Goal: Information Seeking & Learning: Learn about a topic

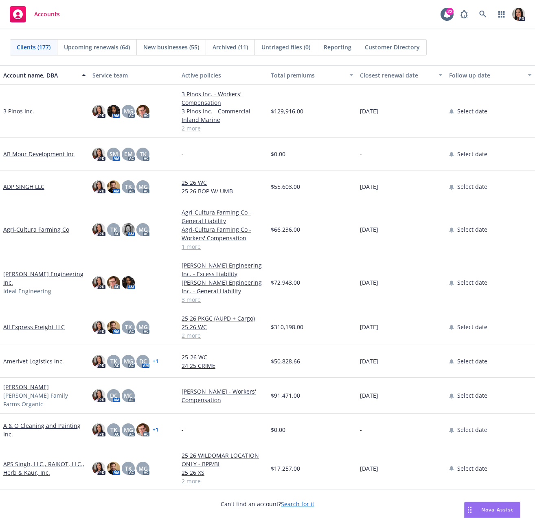
click at [471, 513] on div "Drag to move" at bounding box center [470, 509] width 10 height 15
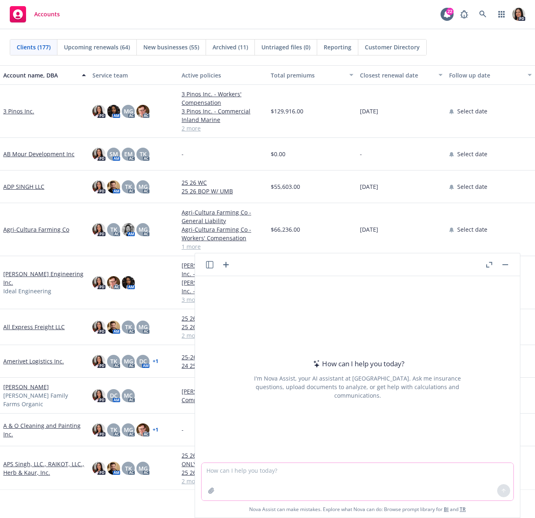
click at [313, 464] on textarea at bounding box center [358, 481] width 312 height 37
paste textarea "[URL][DOMAIN_NAME]"
click at [418, 467] on textarea "i have an intro call with [PERSON_NAME] from [URL][DOMAIN_NAME]" at bounding box center [358, 481] width 312 height 38
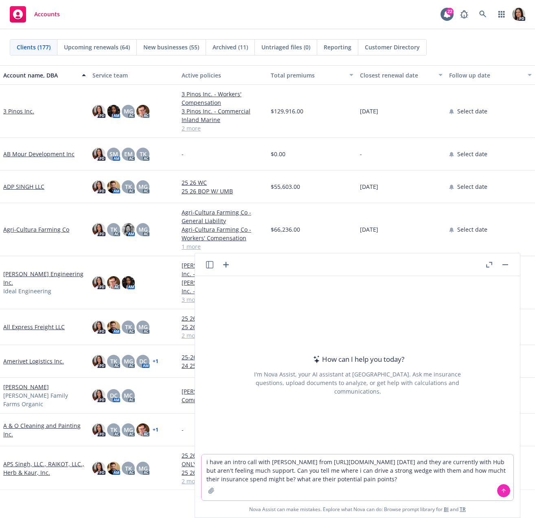
click at [504, 470] on textarea "i have an intro call with [PERSON_NAME] from [URL][DOMAIN_NAME] [DATE] and they…" at bounding box center [358, 477] width 312 height 46
type textarea "i have an intro call with [PERSON_NAME] from [URL][DOMAIN_NAME] [DATE] and they…"
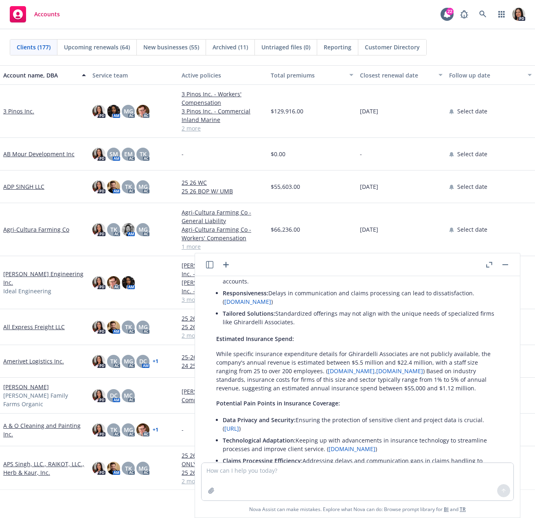
scroll to position [157, 0]
click at [485, 263] on button "button" at bounding box center [490, 265] width 10 height 10
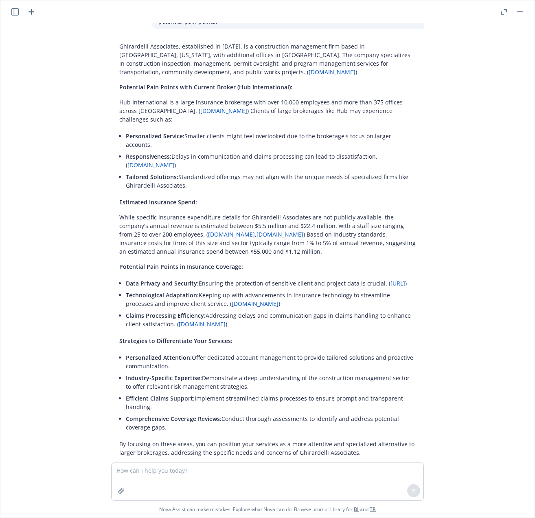
scroll to position [0, 0]
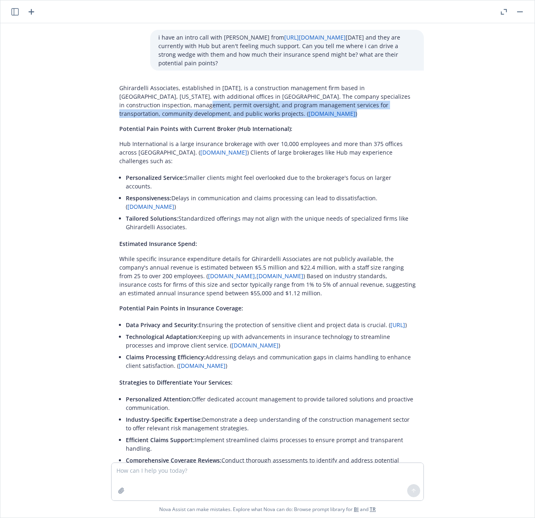
drag, startPoint x: 155, startPoint y: 104, endPoint x: 239, endPoint y: 121, distance: 85.3
click at [234, 121] on div "Ghirardelli Associates, established in [DATE], is a construction management fir…" at bounding box center [267, 290] width 313 height 421
click at [303, 110] on p "Ghirardelli Associates, established in [DATE], is a construction management fir…" at bounding box center [267, 101] width 297 height 34
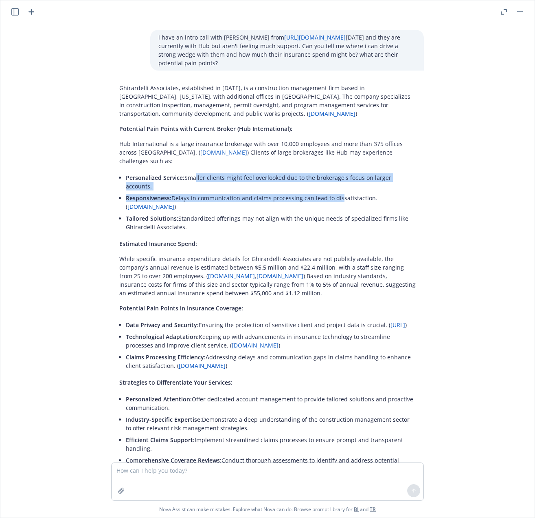
drag, startPoint x: 238, startPoint y: 163, endPoint x: 330, endPoint y: 183, distance: 94.6
click at [330, 183] on ul "Personalized Service: Smaller clients might feel overlooked due to the brokerag…" at bounding box center [271, 202] width 290 height 61
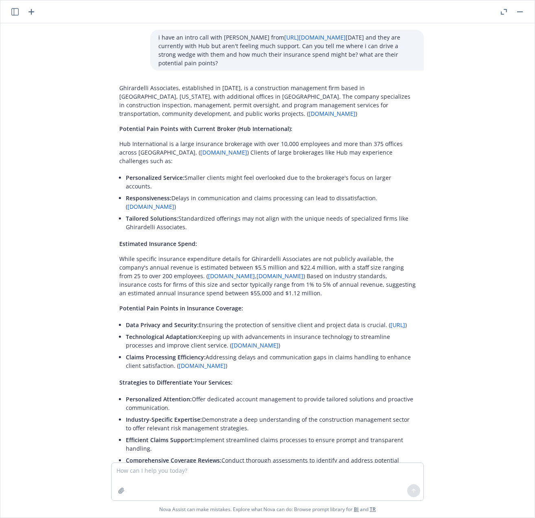
click at [383, 194] on p "Responsiveness: Delays in communication and claims processing can lead to dissa…" at bounding box center [271, 202] width 290 height 17
drag, startPoint x: 242, startPoint y: 181, endPoint x: 280, endPoint y: 192, distance: 40.5
click at [280, 194] on p "Responsiveness: Delays in communication and claims processing can lead to dissa…" at bounding box center [271, 202] width 290 height 17
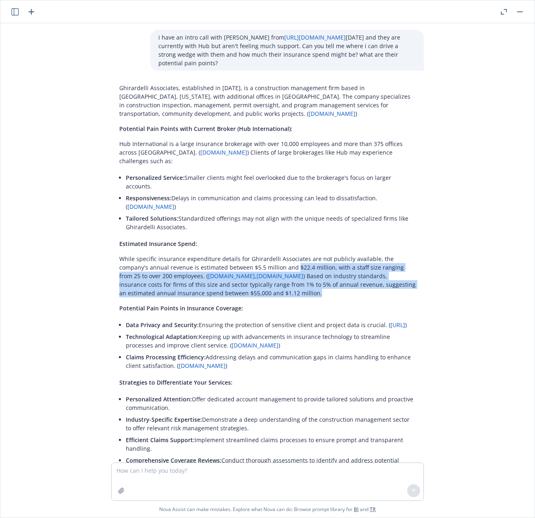
drag, startPoint x: 260, startPoint y: 251, endPoint x: 284, endPoint y: 274, distance: 33.7
click at [284, 274] on p "While specific insurance expenditure details for Ghirardelli Associates are not…" at bounding box center [267, 275] width 297 height 43
click at [285, 277] on p "While specific insurance expenditure details for Ghirardelli Associates are not…" at bounding box center [267, 275] width 297 height 43
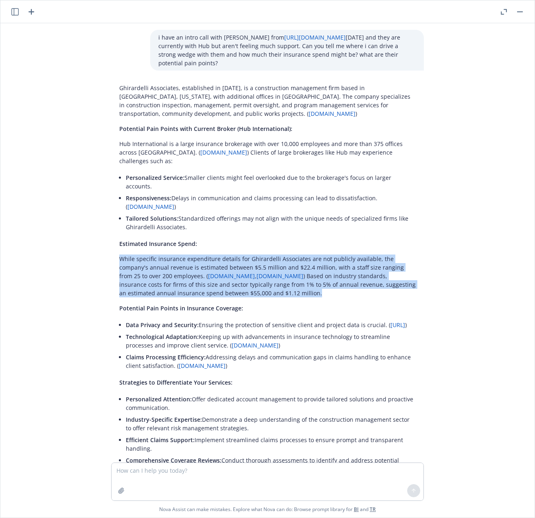
drag, startPoint x: 275, startPoint y: 274, endPoint x: 104, endPoint y: 236, distance: 174.7
click at [105, 236] on div "Ghirardelli Associates, established in [DATE], is a construction management fir…" at bounding box center [268, 290] width 326 height 421
click at [453, 269] on div "i have an intro call with [PERSON_NAME] from [URL][DOMAIN_NAME] [DATE] and they…" at bounding box center [267, 242] width 535 height 439
